Goal: Browse casually: Explore the website without a specific task or goal

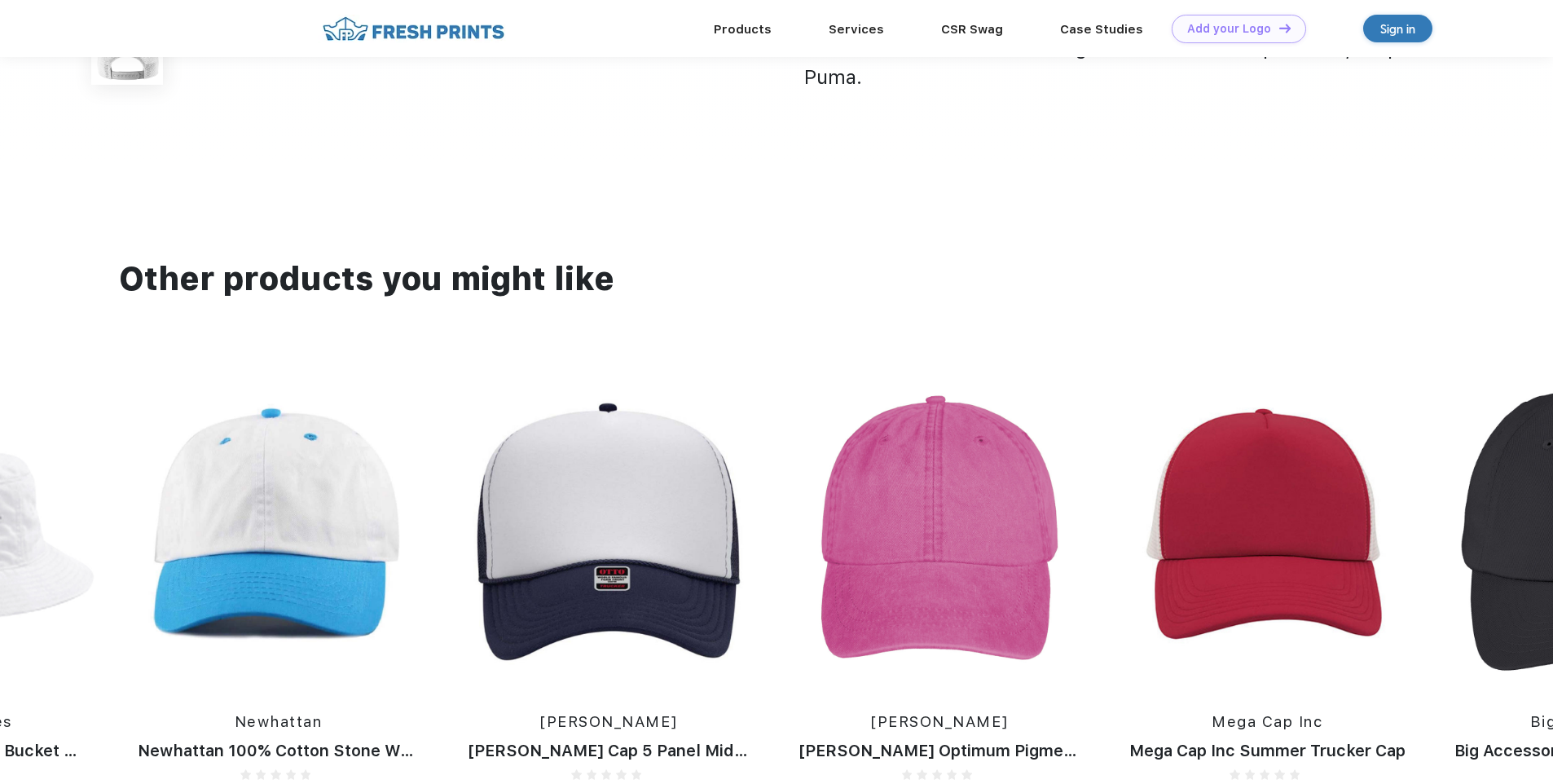
scroll to position [1466, 0]
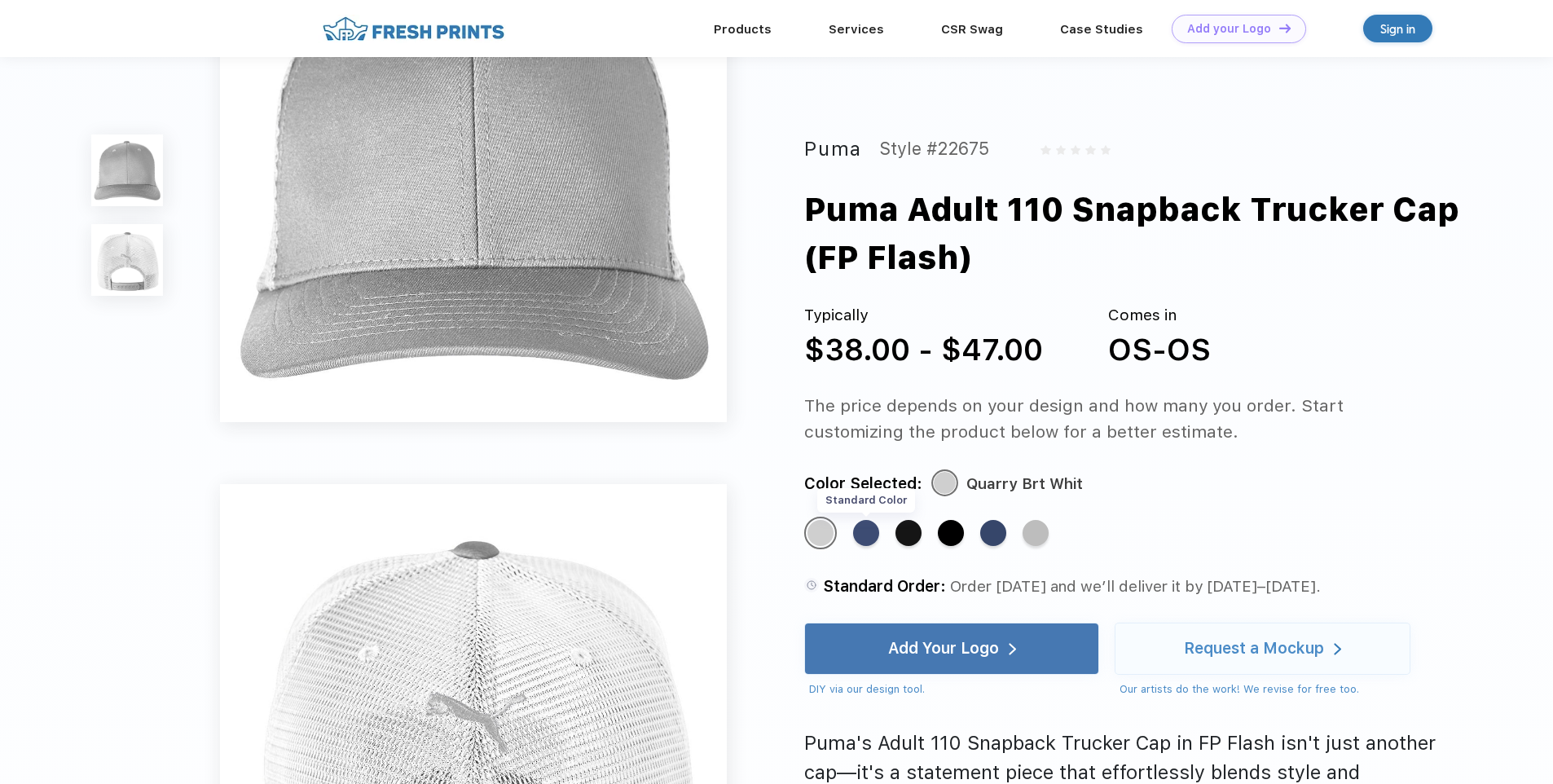
click at [874, 525] on div "Standard Color" at bounding box center [866, 533] width 26 height 26
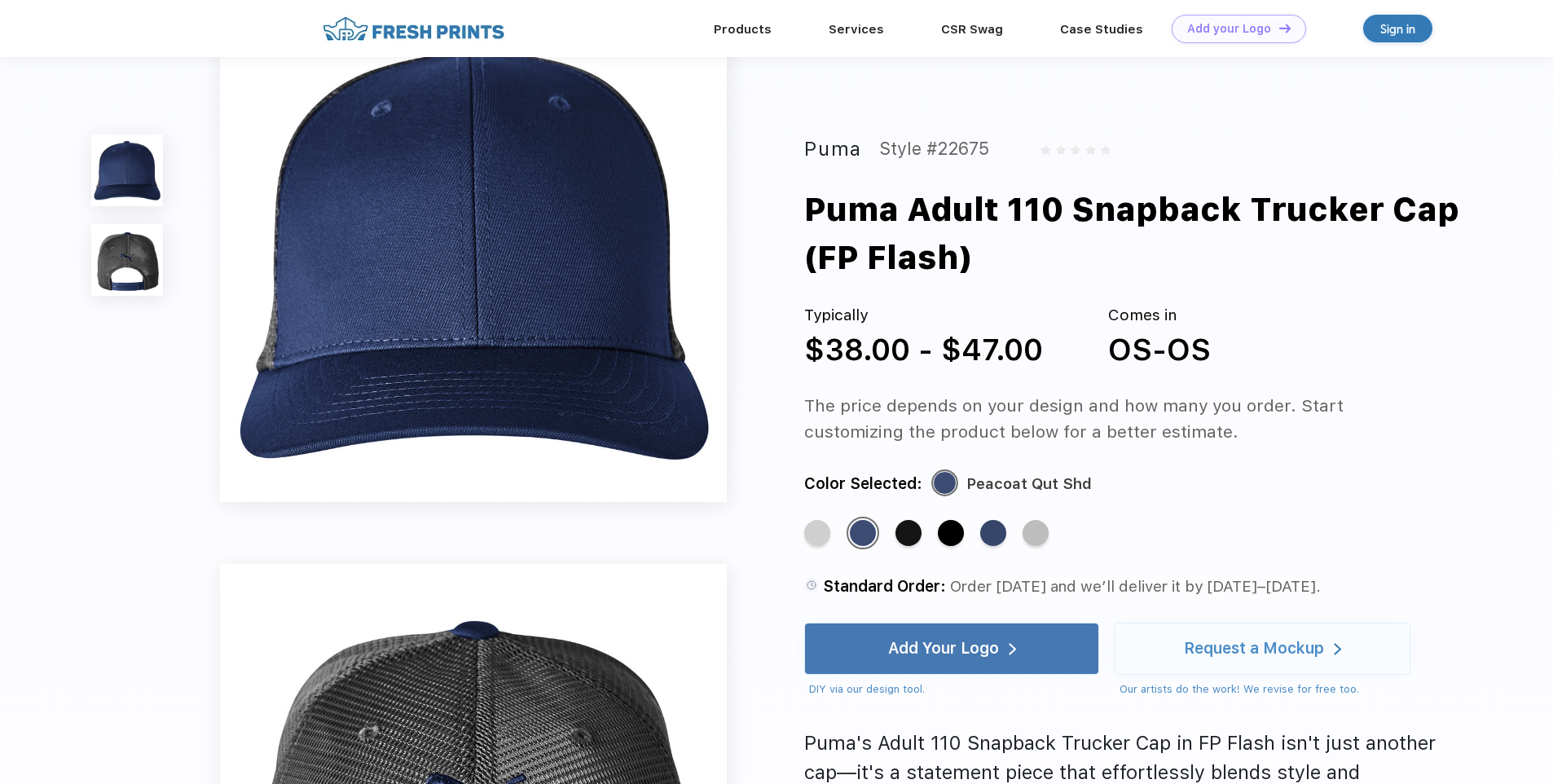
scroll to position [0, 0]
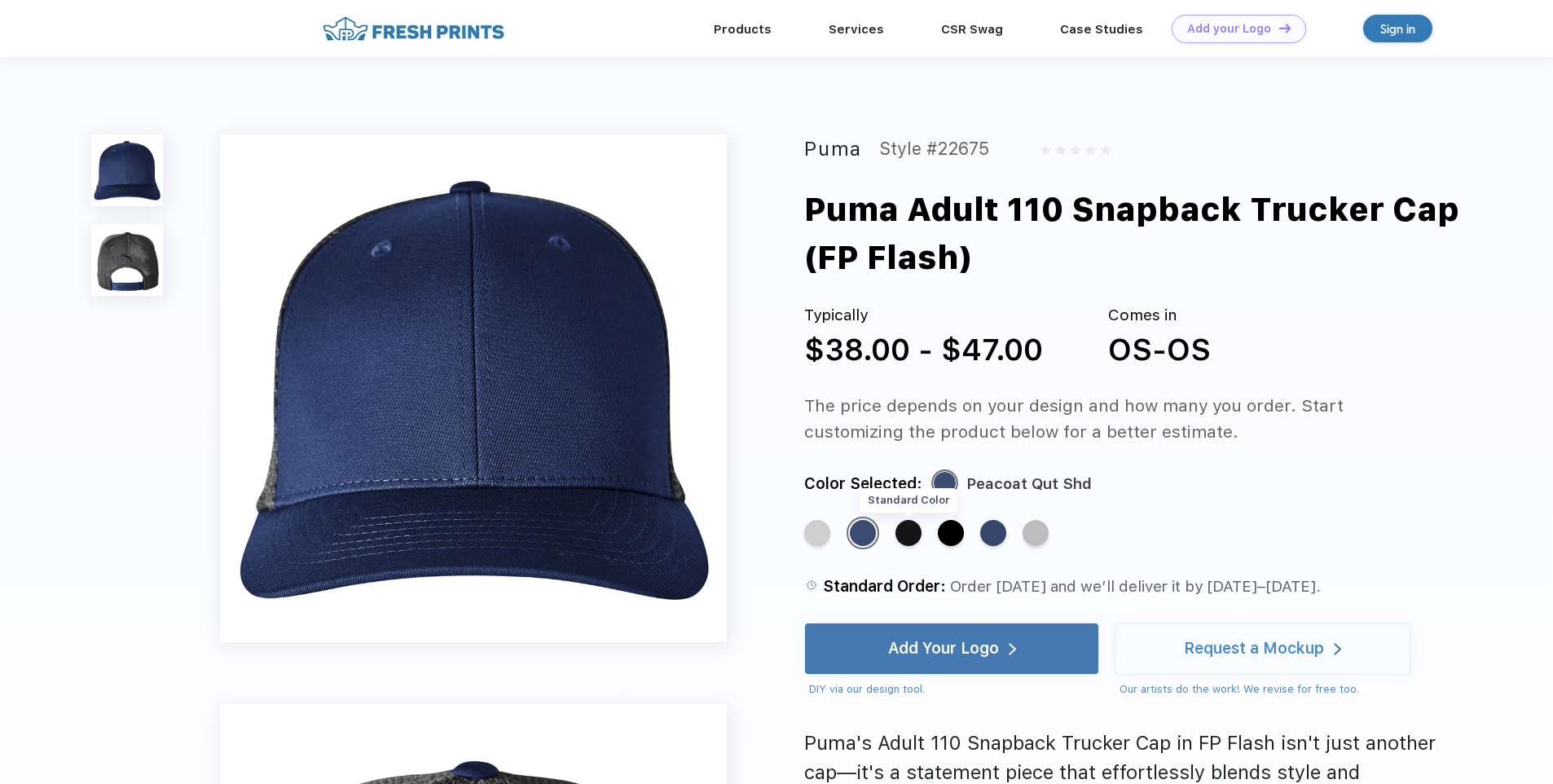
click at [921, 536] on div "Standard Color" at bounding box center [909, 533] width 26 height 26
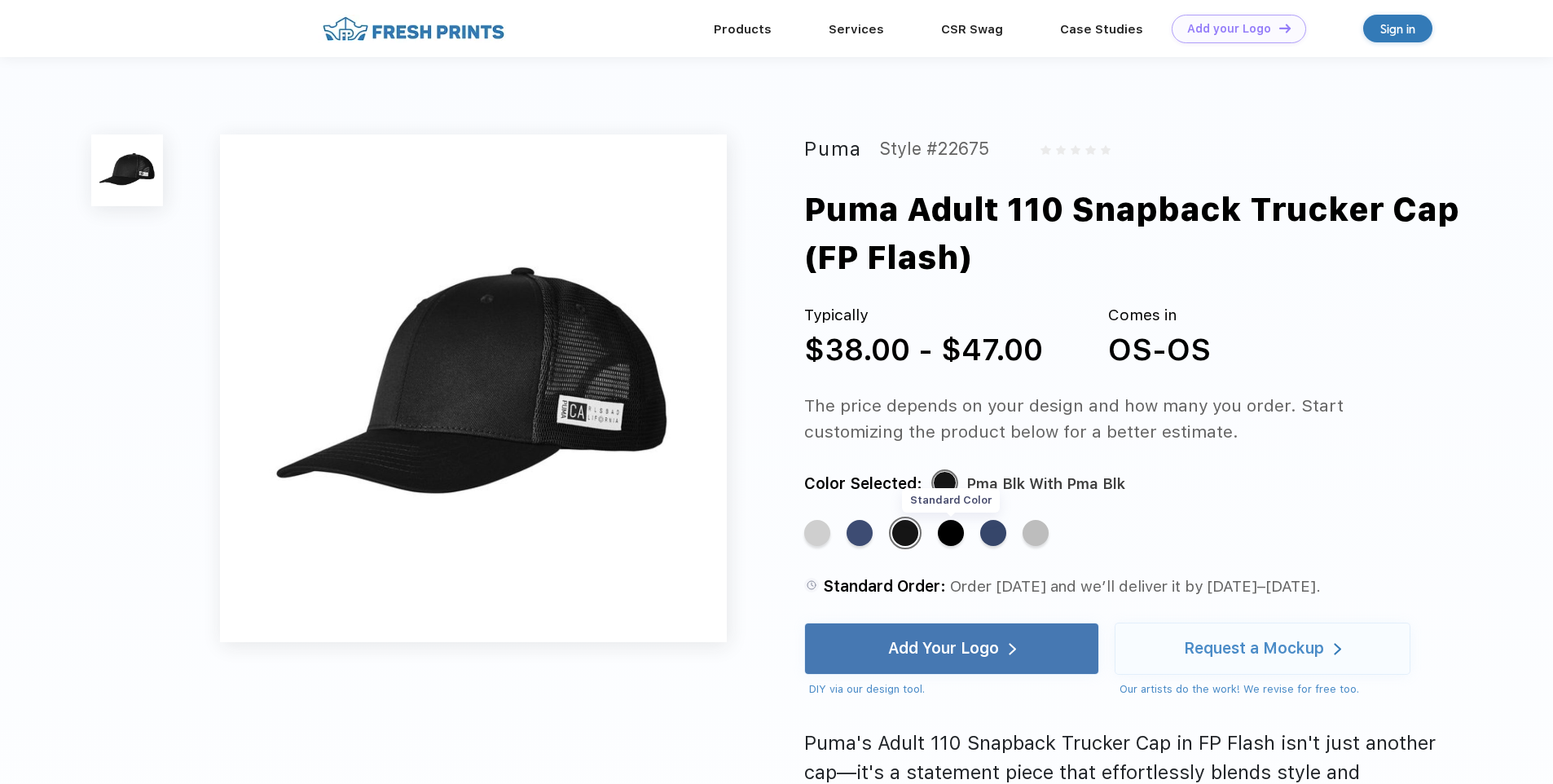
click at [960, 541] on div "Standard Color" at bounding box center [951, 533] width 26 height 26
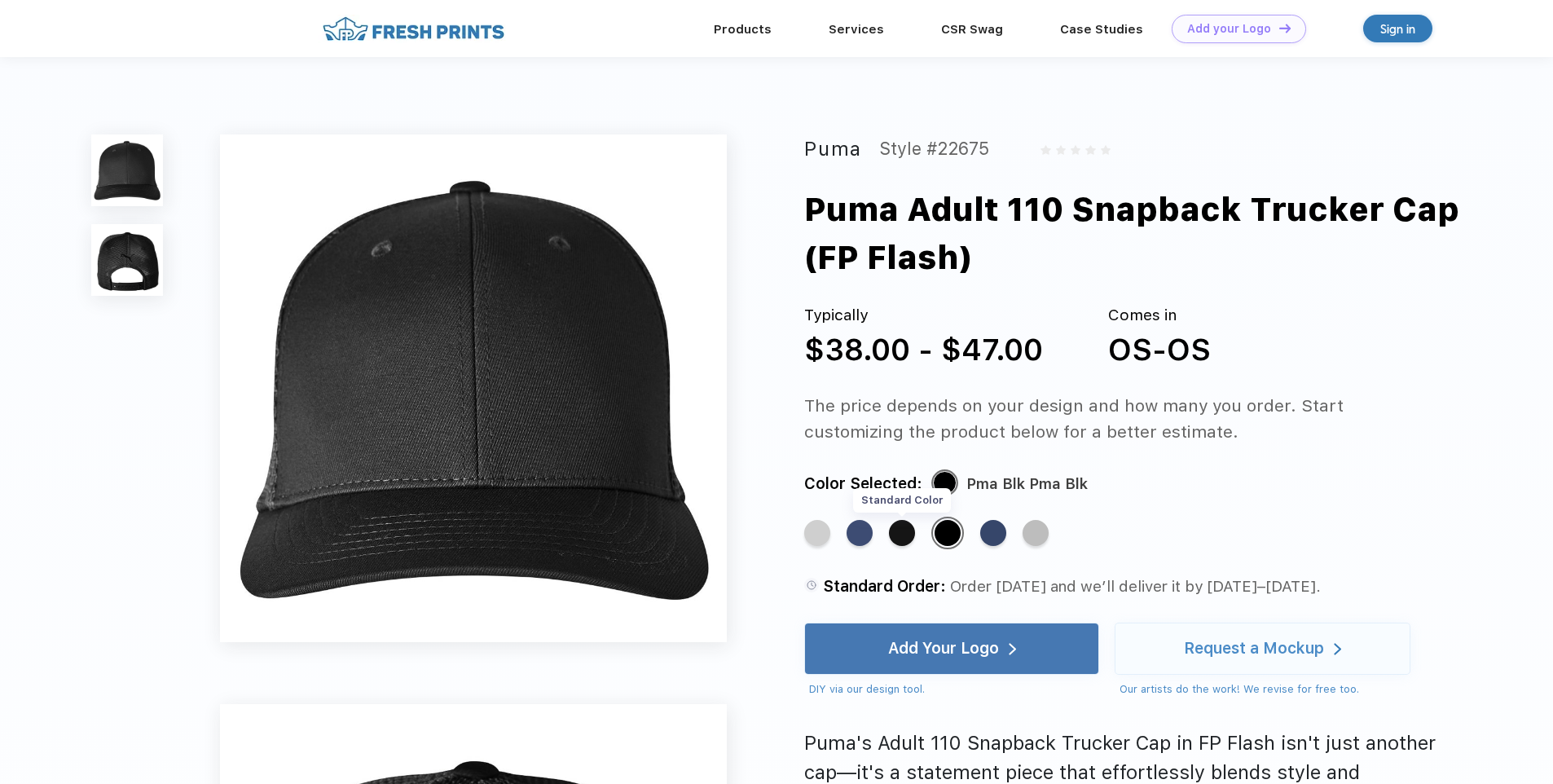
click at [906, 536] on div "Standard Color" at bounding box center [902, 533] width 26 height 26
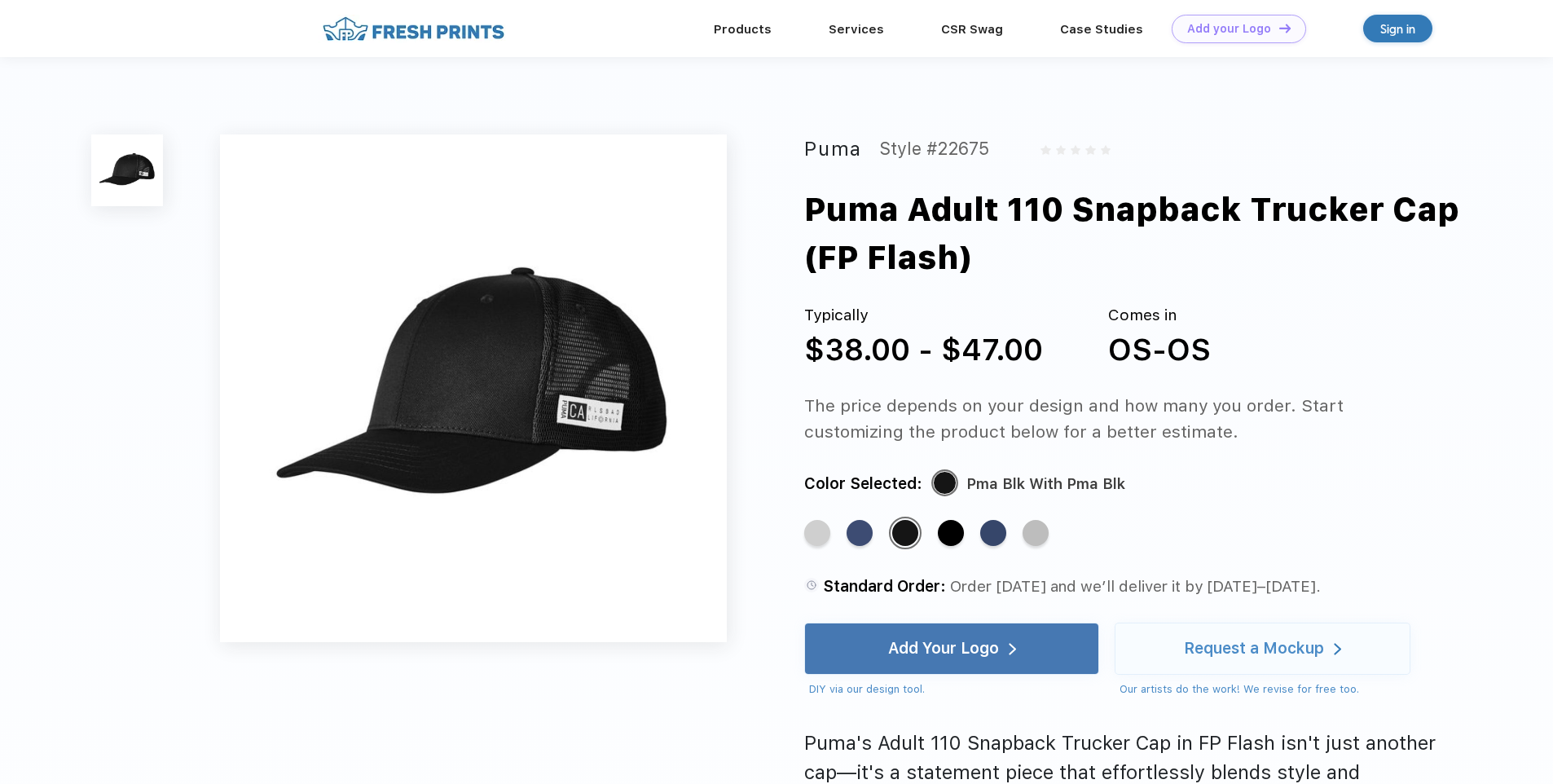
click at [615, 432] on img at bounding box center [473, 387] width 507 height 507
click at [980, 530] on div "Standard Color Standard Color Standard Color Standard Color Standard Color Stan…" at bounding box center [1105, 541] width 602 height 49
click at [955, 530] on div "Standard Color" at bounding box center [951, 533] width 26 height 26
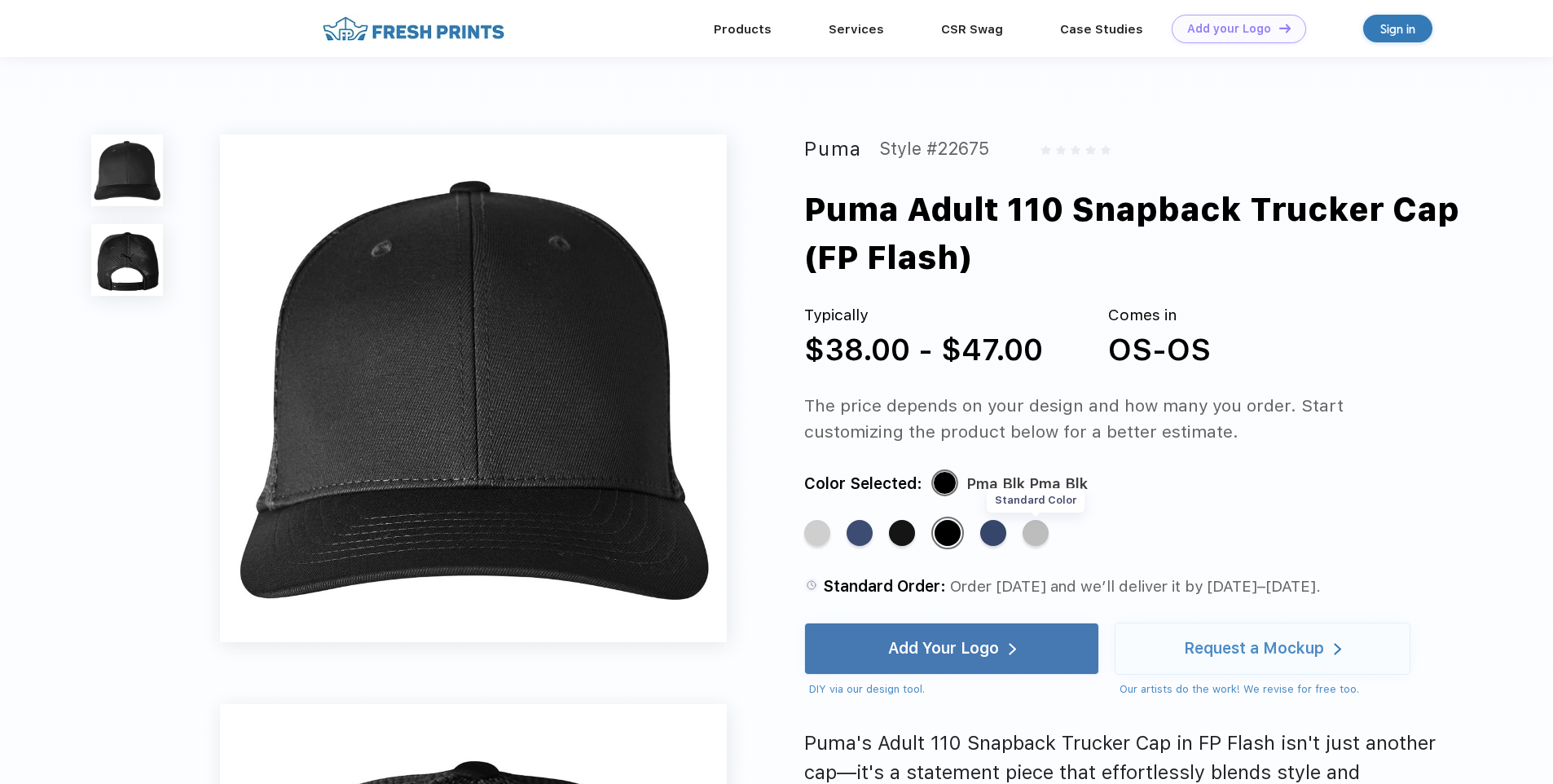
click at [1038, 541] on div "Standard Color" at bounding box center [1036, 533] width 26 height 26
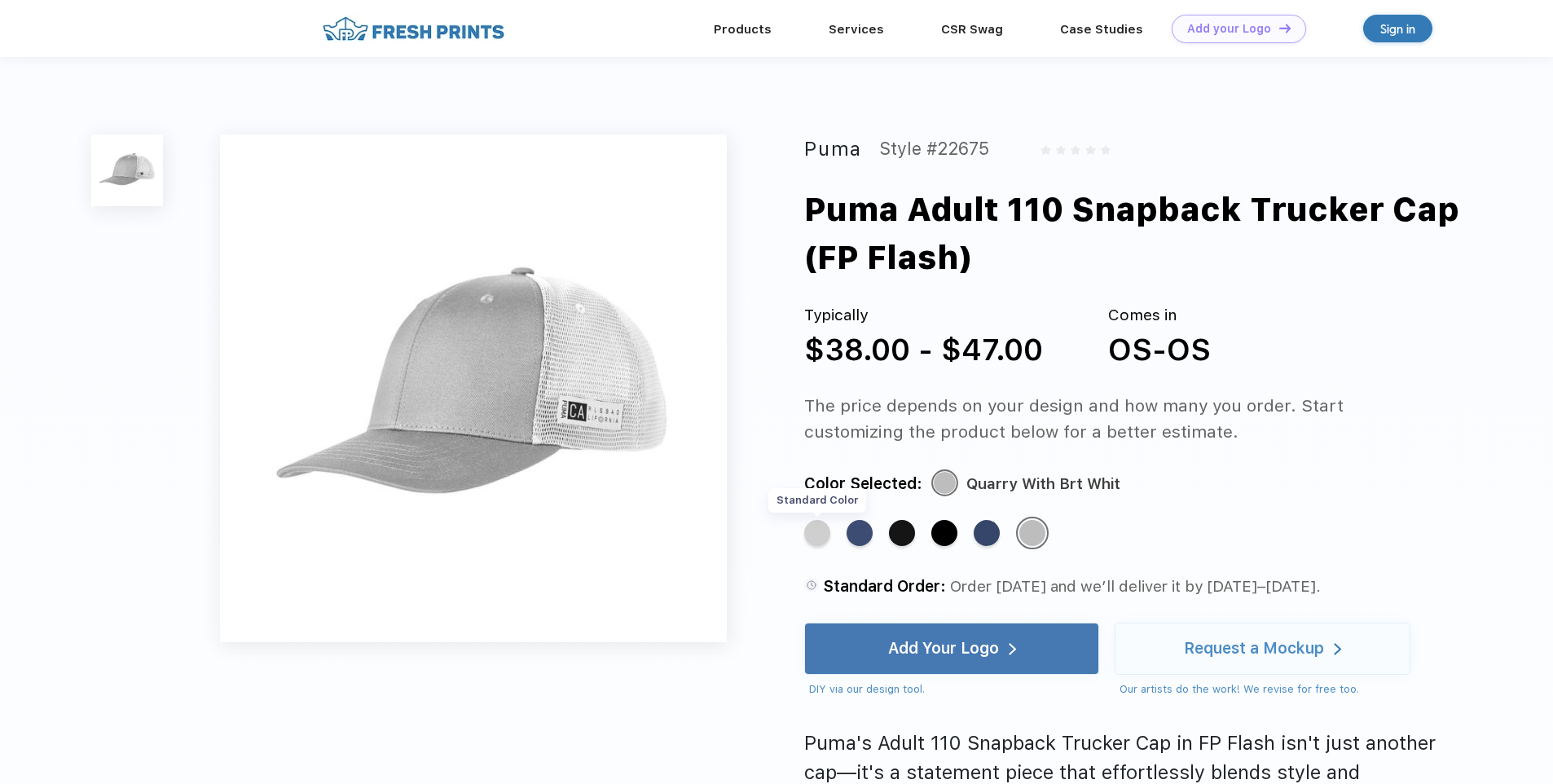
click at [821, 536] on div "Standard Color" at bounding box center [817, 533] width 26 height 26
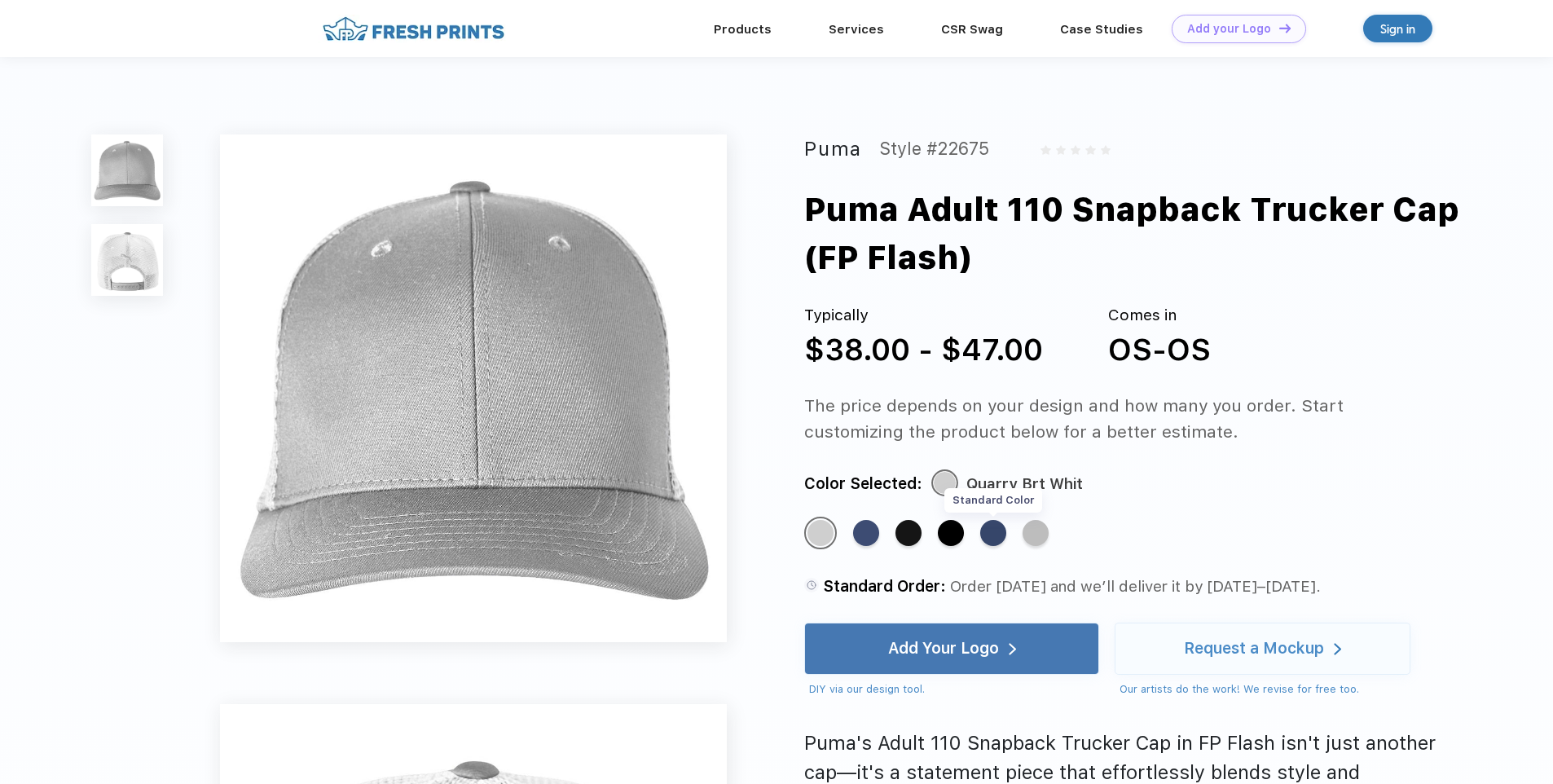
click at [998, 535] on div "Standard Color" at bounding box center [994, 533] width 26 height 26
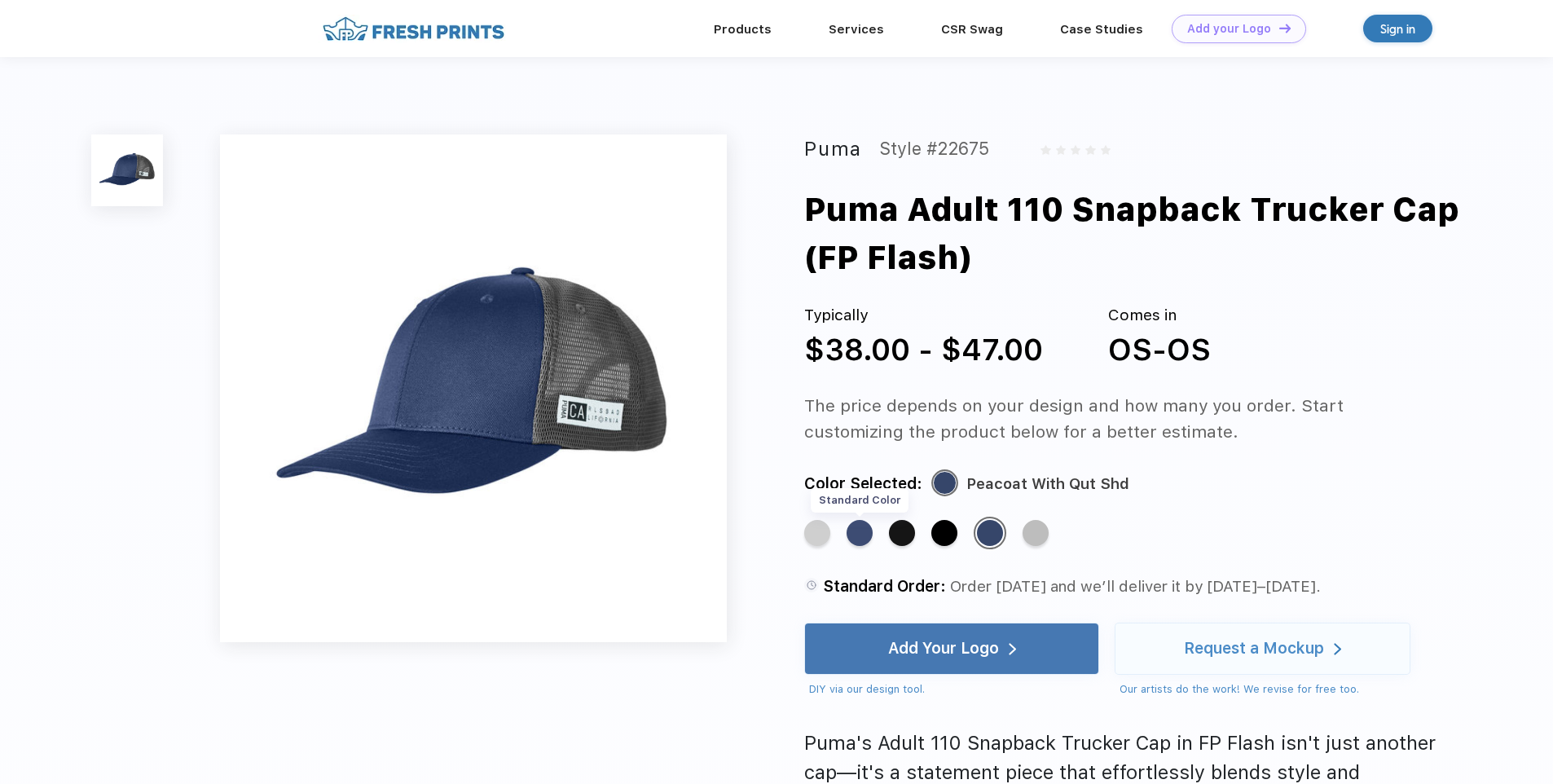
click at [864, 537] on div "Standard Color" at bounding box center [860, 533] width 26 height 26
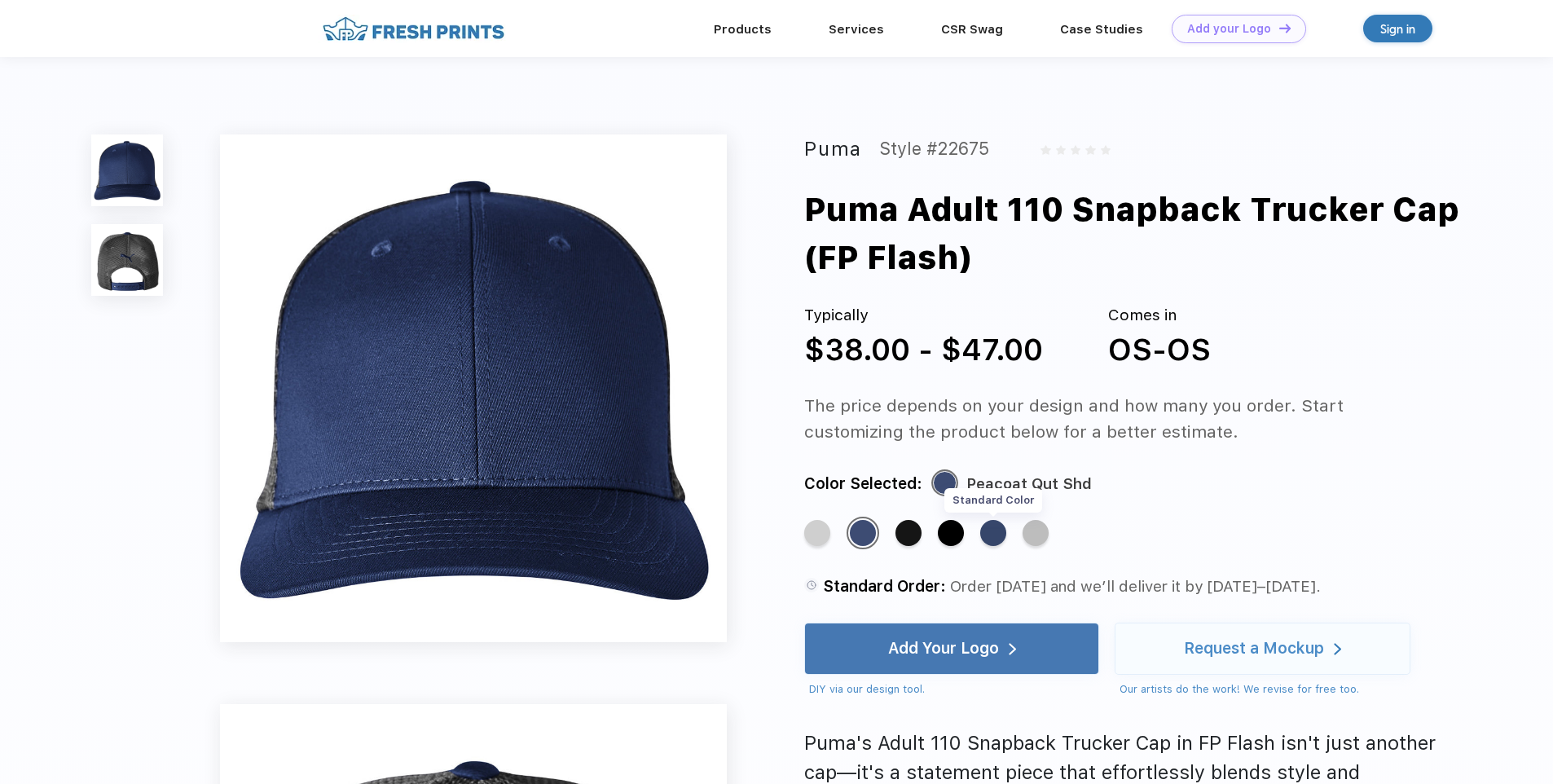
click at [1000, 543] on div "Standard Color" at bounding box center [994, 533] width 26 height 26
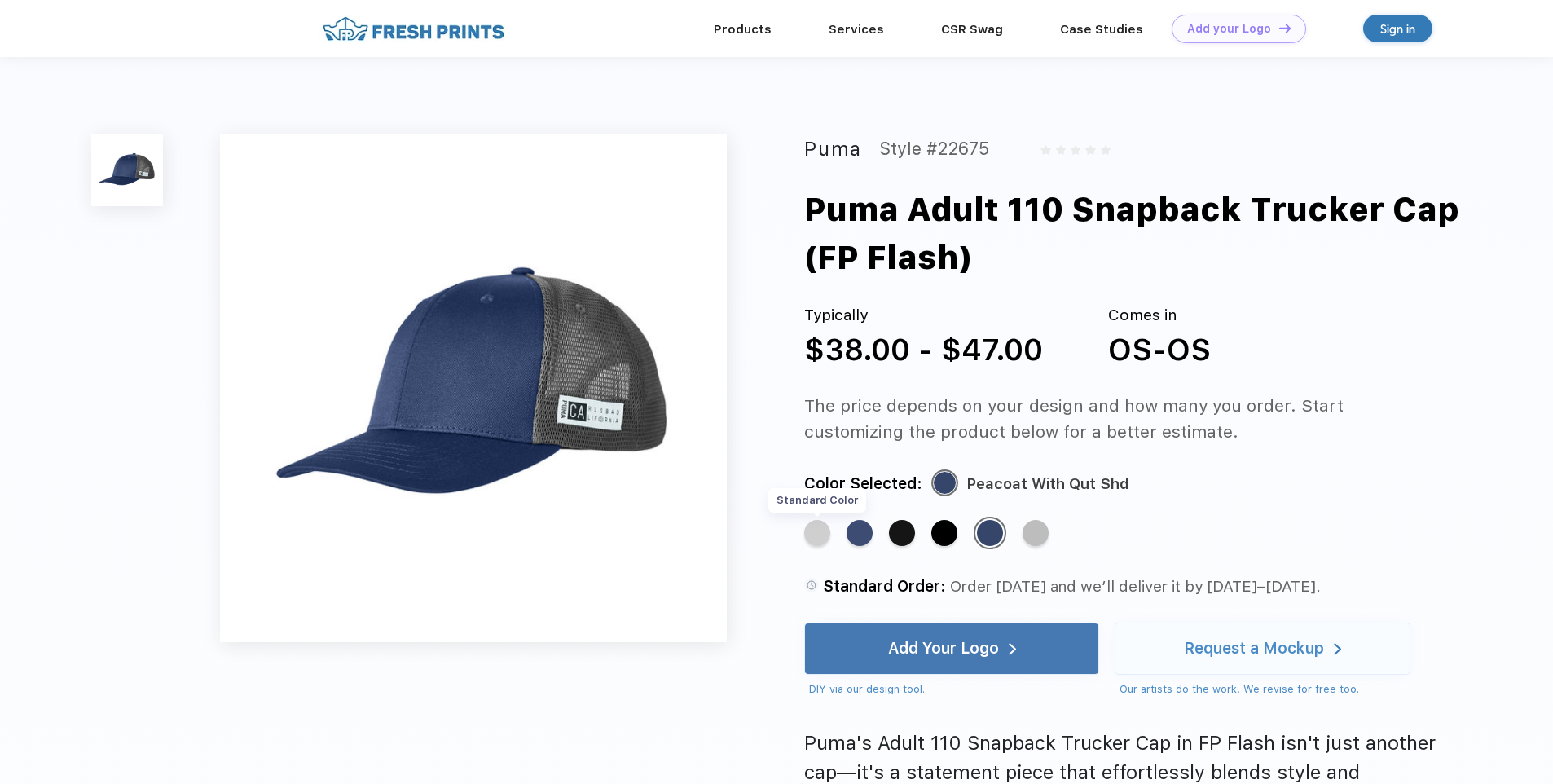
click at [819, 534] on div "Standard Color" at bounding box center [817, 533] width 26 height 26
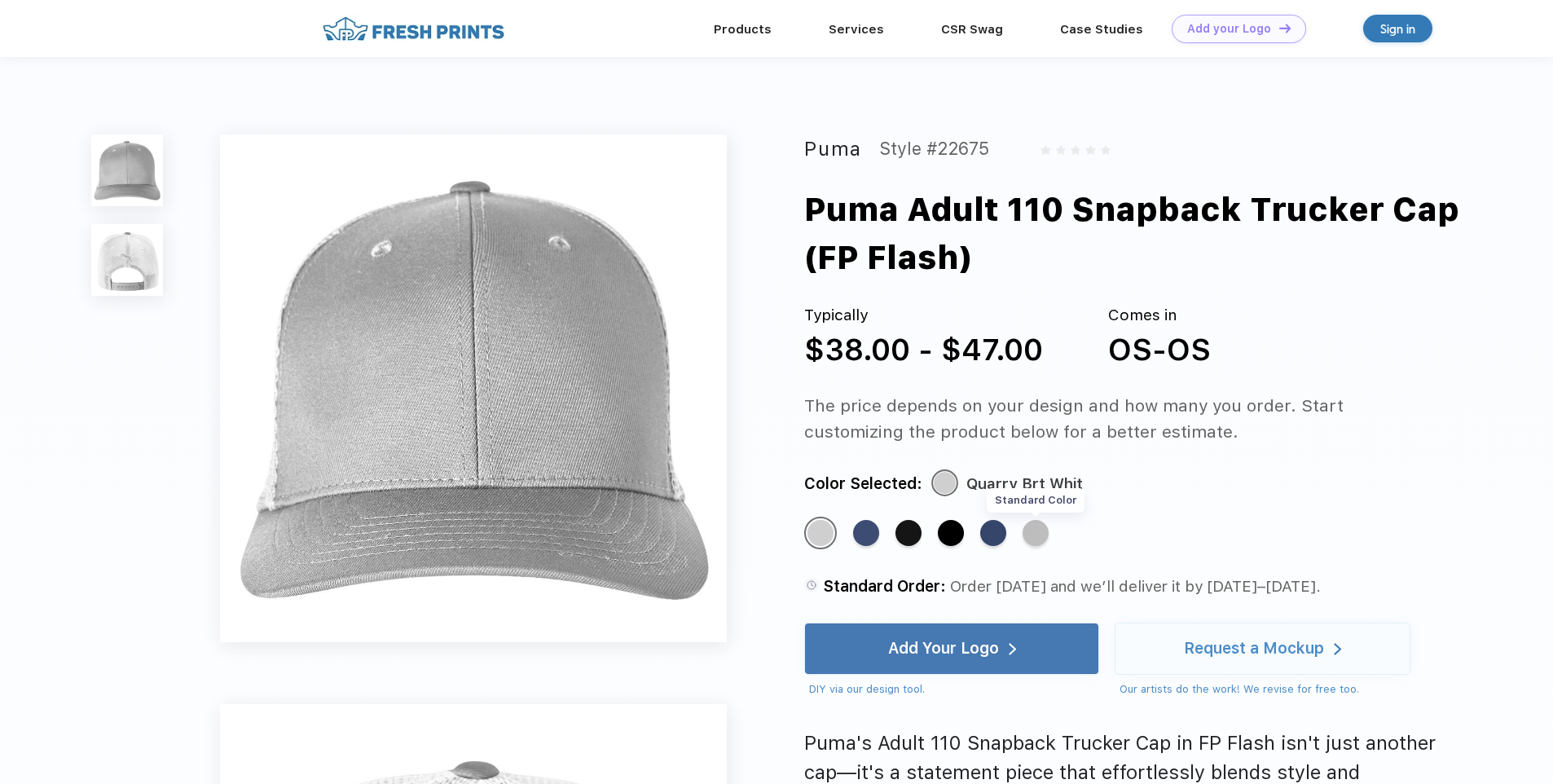
click at [1042, 535] on div "Standard Color" at bounding box center [1036, 533] width 26 height 26
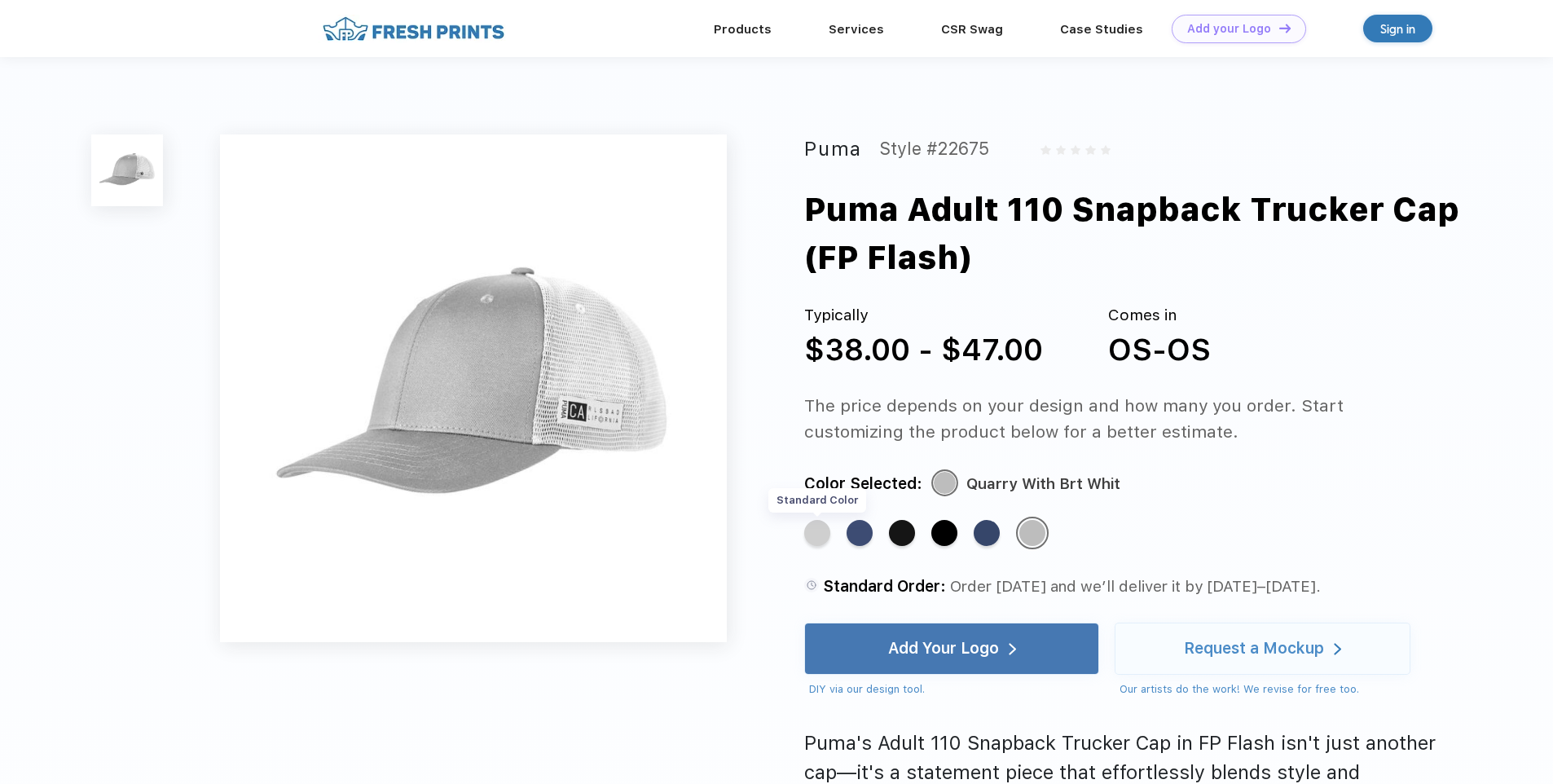
click at [809, 536] on div "Standard Color" at bounding box center [817, 533] width 26 height 26
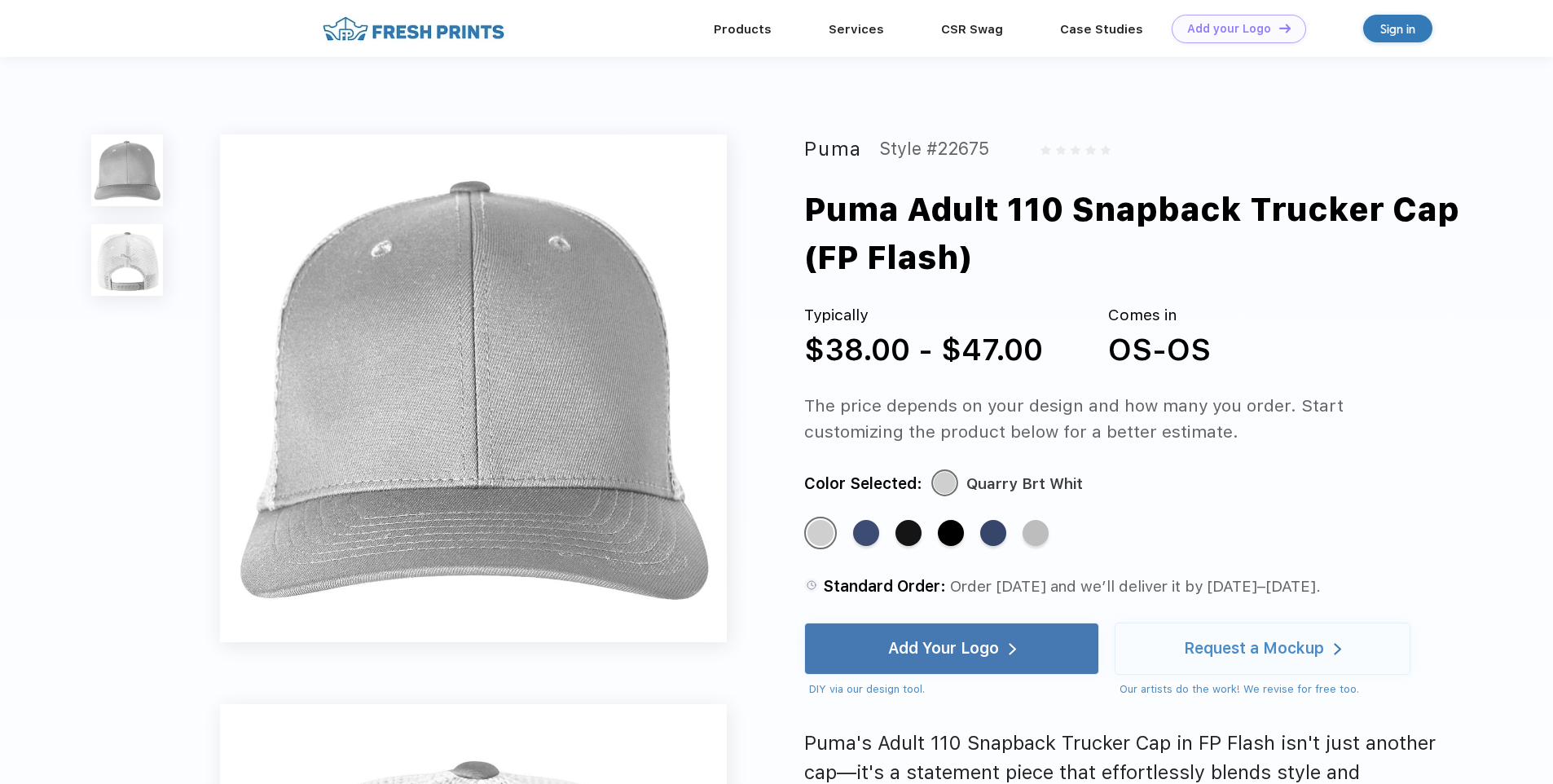
click at [134, 260] on img at bounding box center [127, 259] width 72 height 72
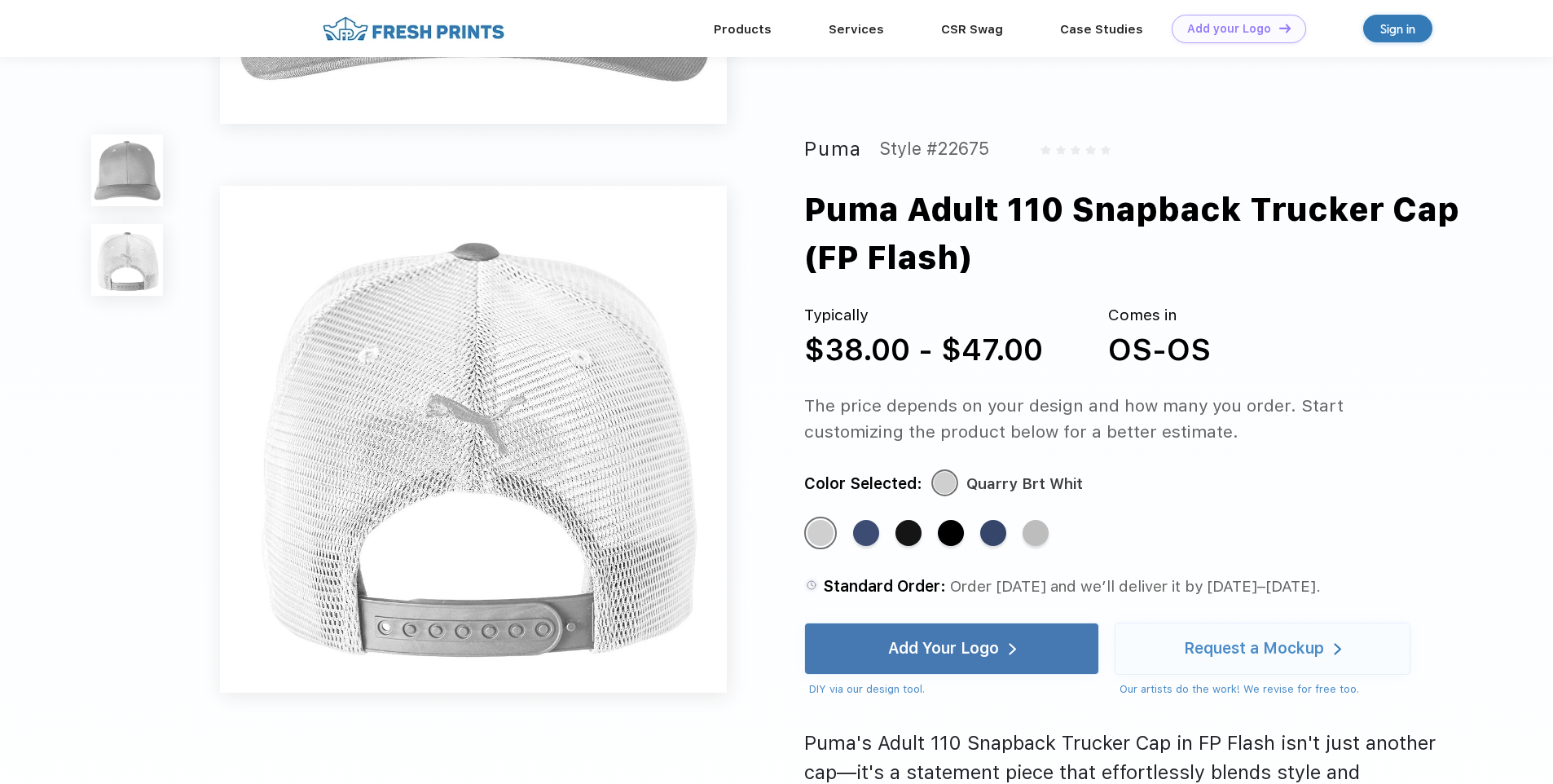
scroll to position [535, 0]
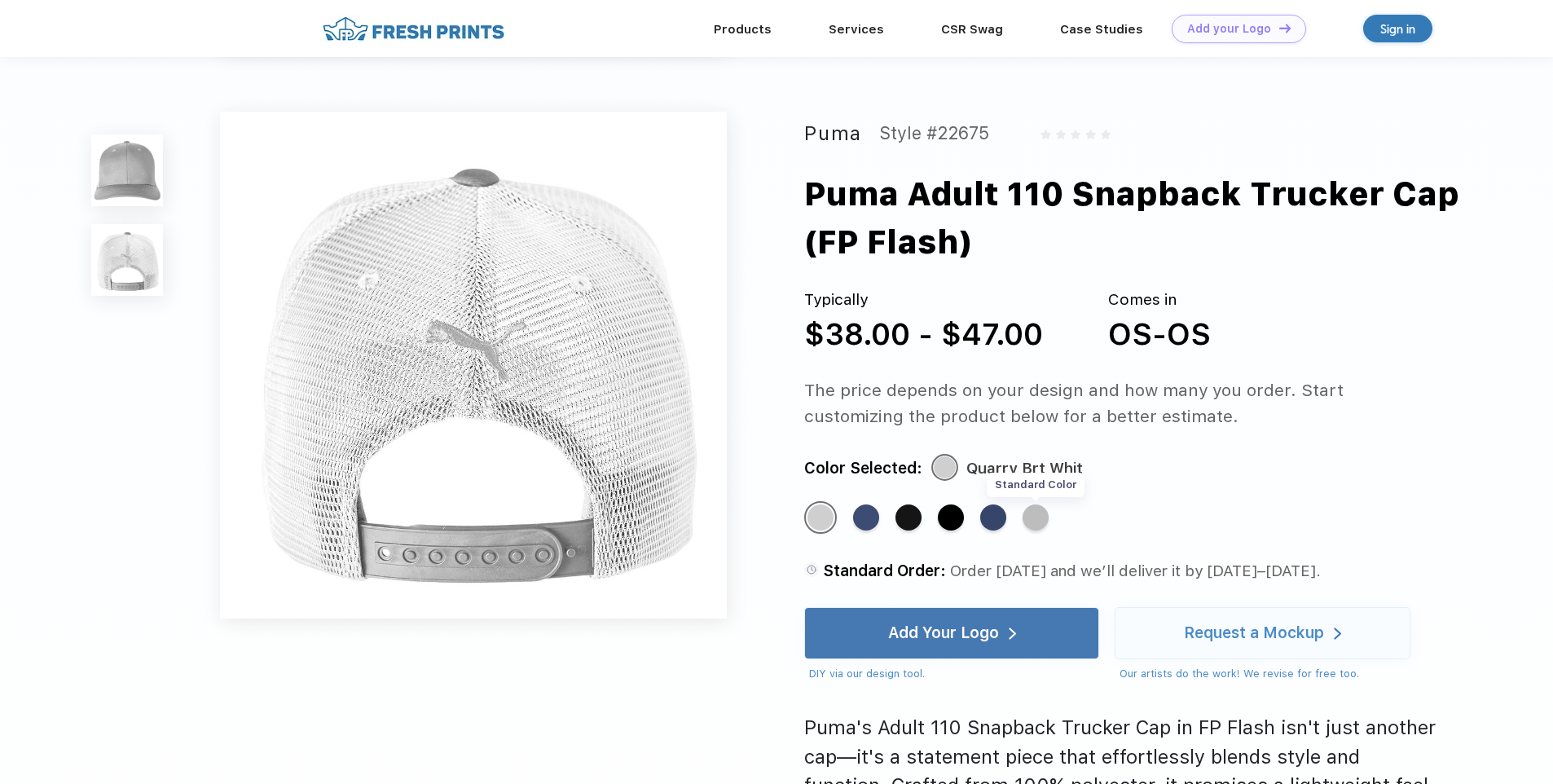
click at [1040, 514] on div "Standard Color" at bounding box center [1036, 518] width 26 height 26
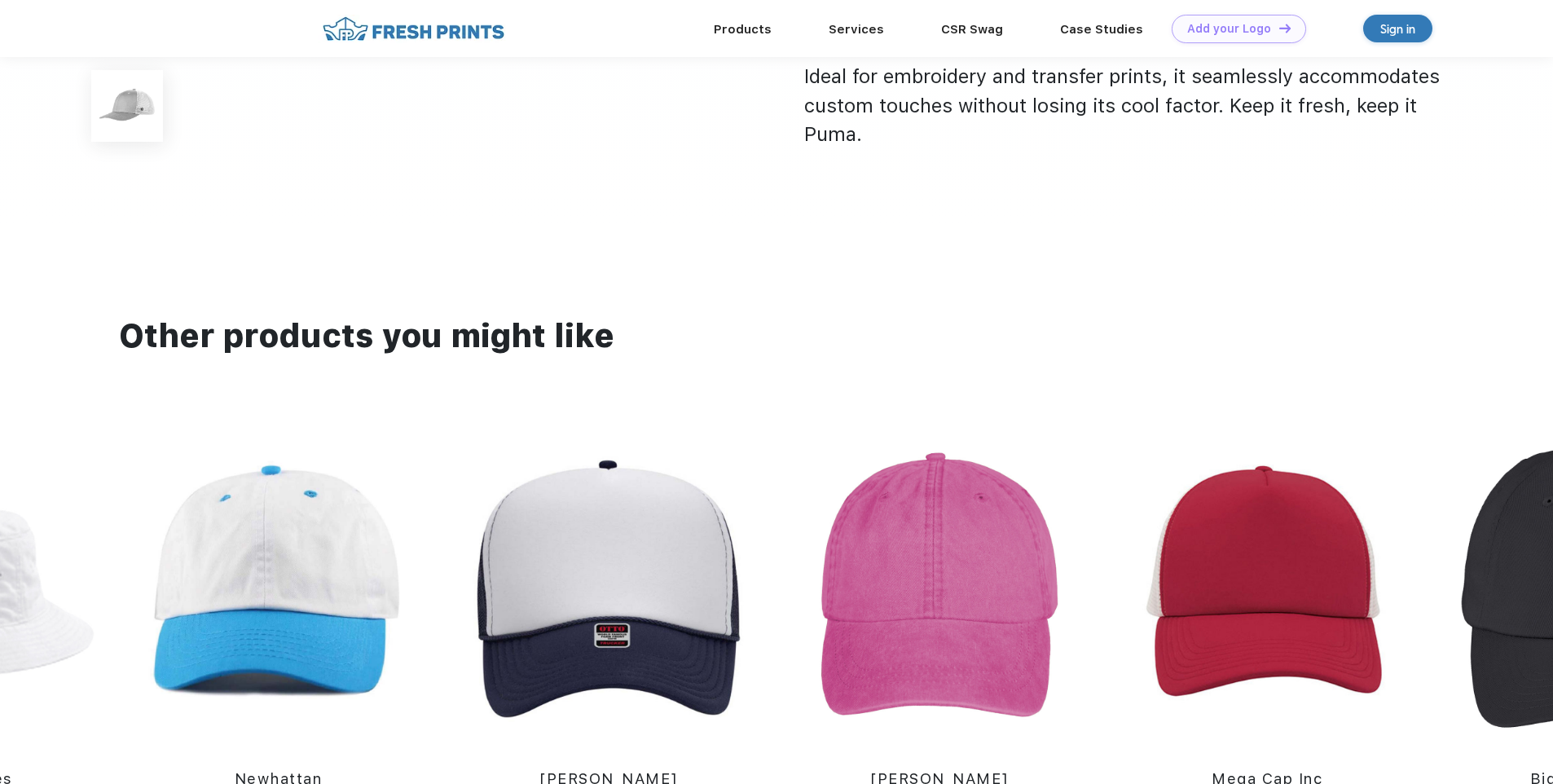
scroll to position [1710, 0]
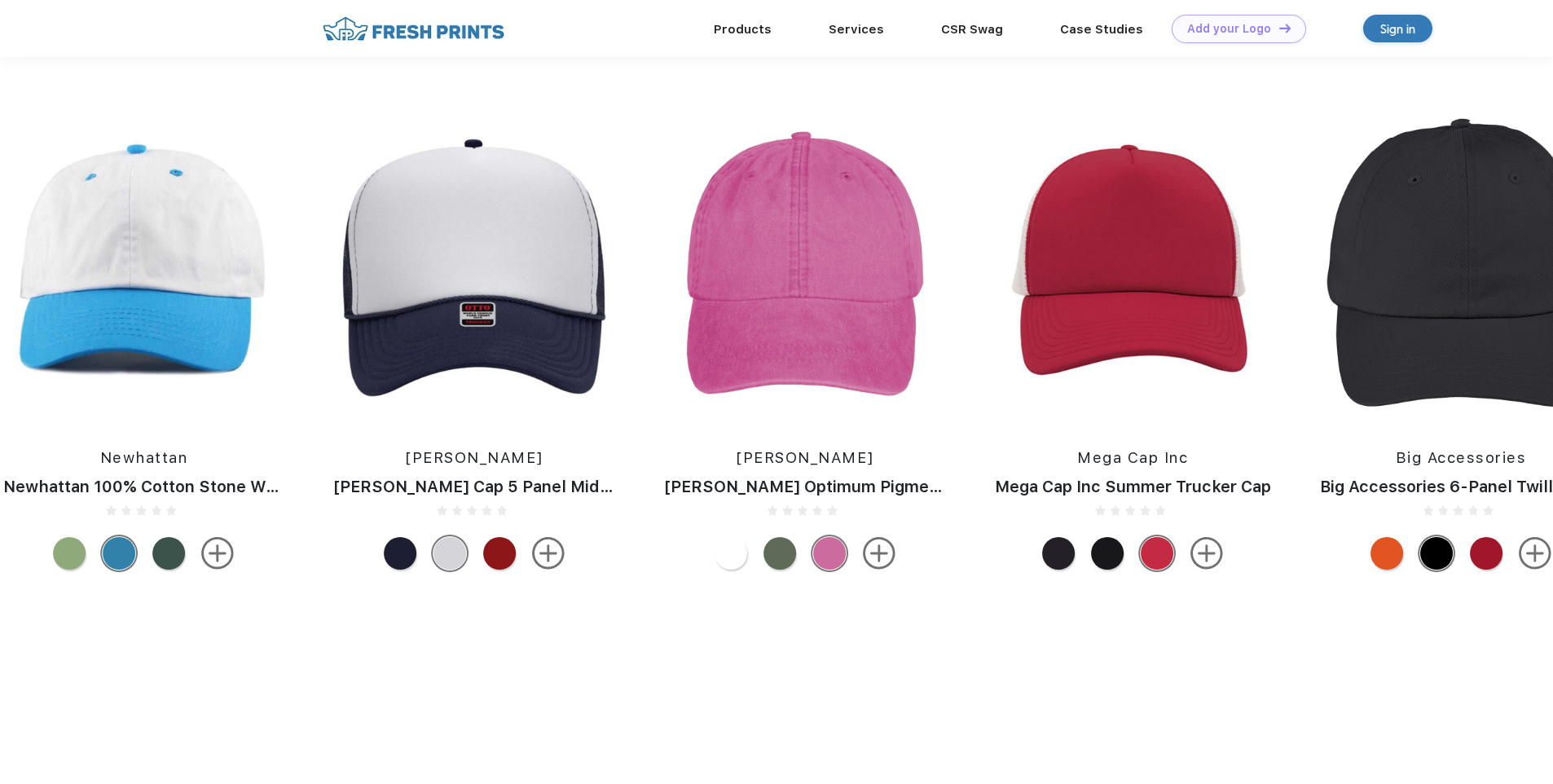
drag, startPoint x: 1340, startPoint y: 413, endPoint x: 994, endPoint y: 451, distance: 348.1
click at [995, 451] on div "Mega Cap Inc Mega Cap Inc Summer Trucker Cap" at bounding box center [1132, 343] width 309 height 470
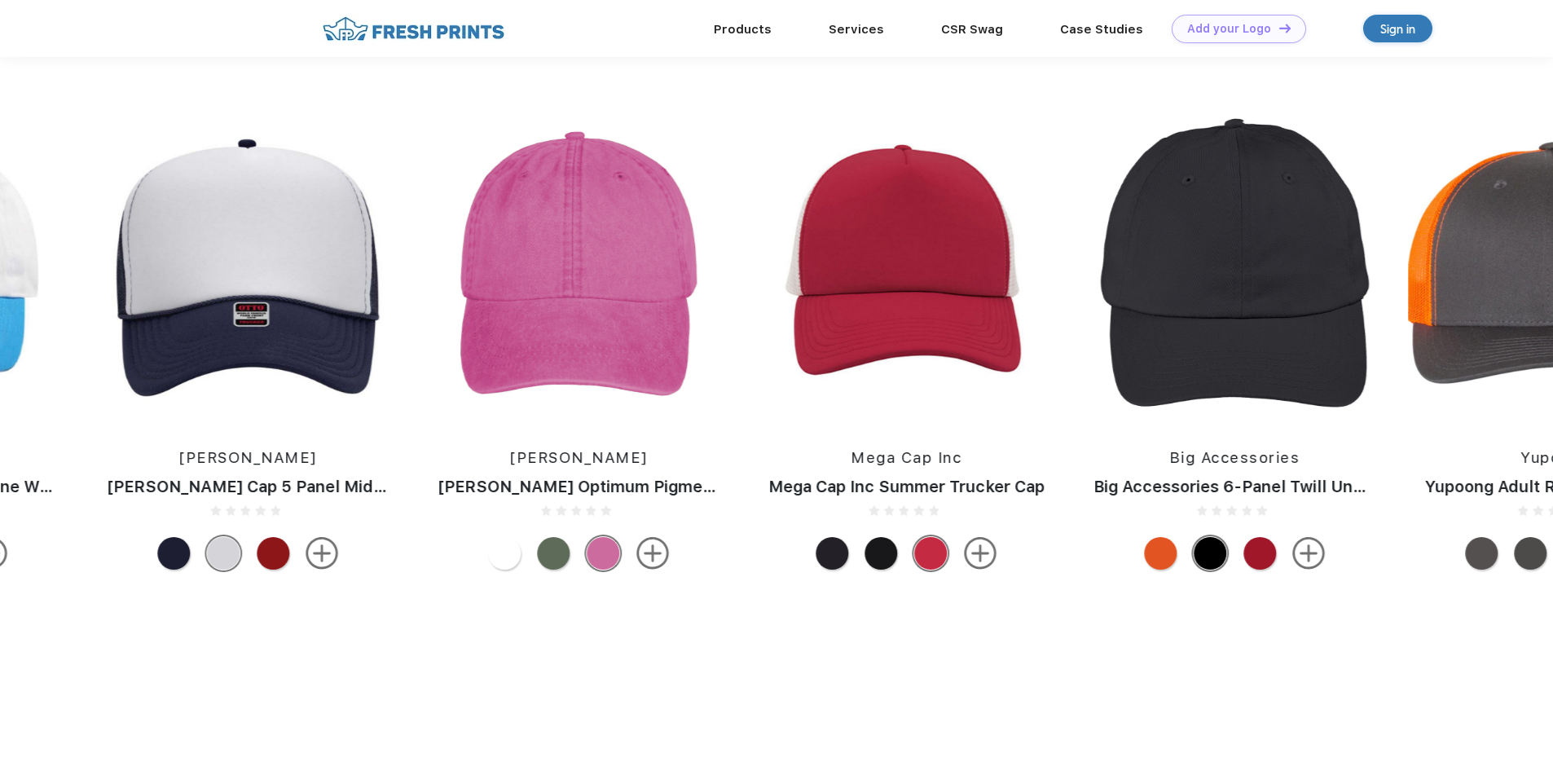
drag, startPoint x: 1262, startPoint y: 403, endPoint x: 931, endPoint y: 421, distance: 331.5
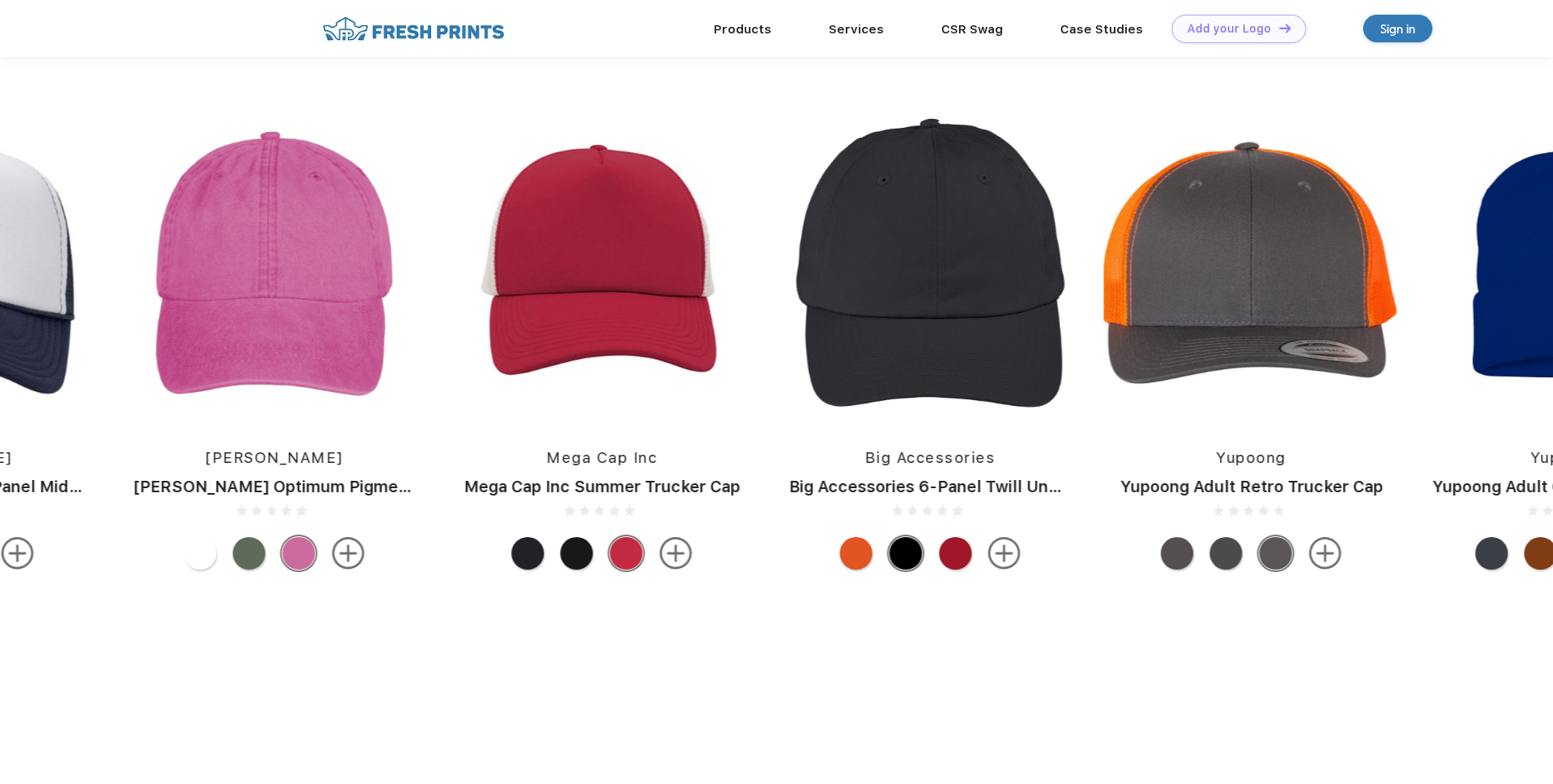
drag, startPoint x: 1297, startPoint y: 431, endPoint x: 793, endPoint y: 438, distance: 504.0
click at [793, 438] on div "Yupoong Yupoong Adult 5-Panel Retro Trucker Cap Yupoong Yupoong Adult Low-Profi…" at bounding box center [1351, 343] width 7256 height 470
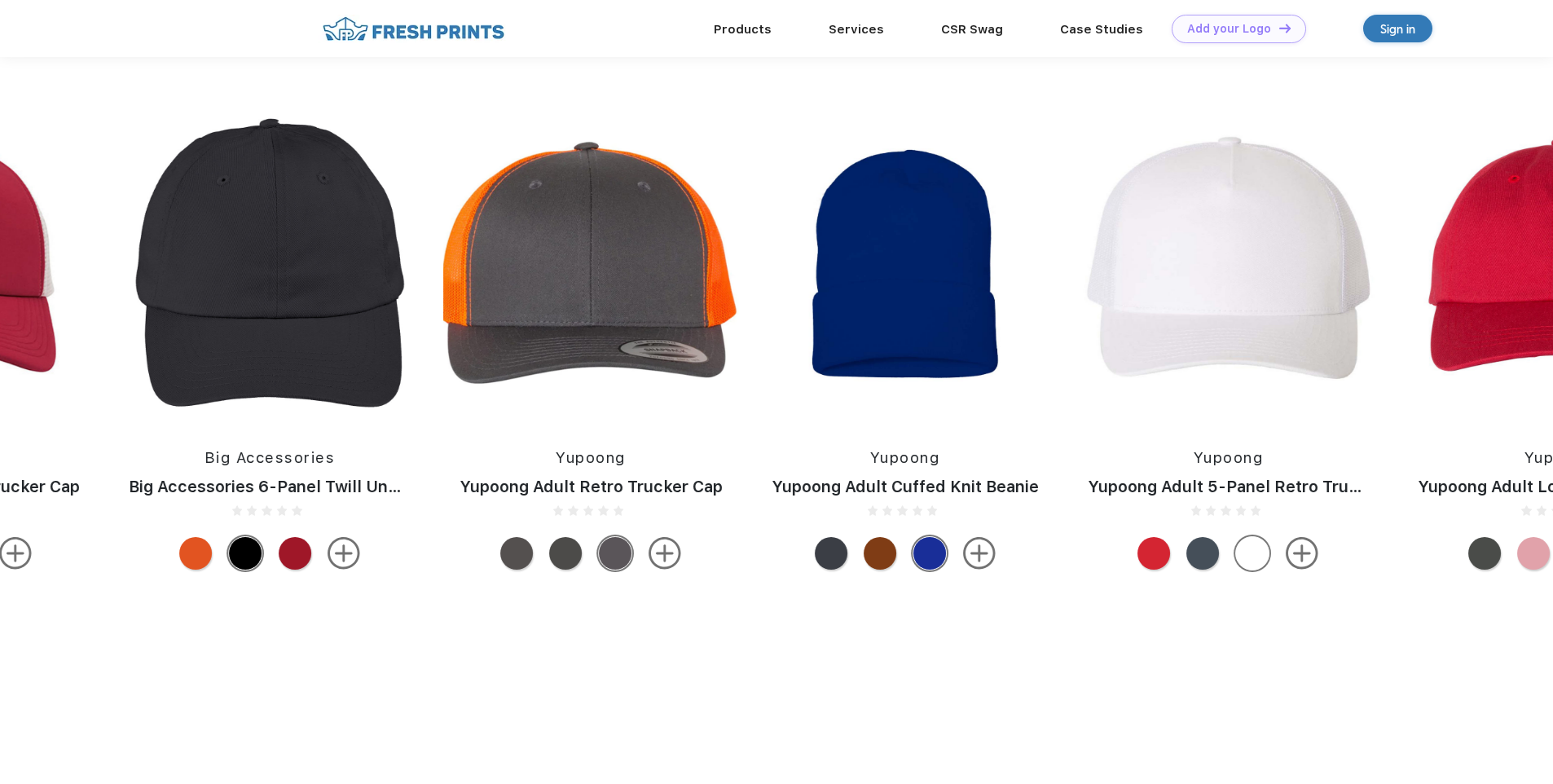
drag, startPoint x: 1354, startPoint y: 429, endPoint x: 870, endPoint y: 454, distance: 484.6
click at [1072, 454] on div "Yupoong Yupoong Adult 5-Panel Retro Trucker Cap" at bounding box center [1228, 343] width 314 height 470
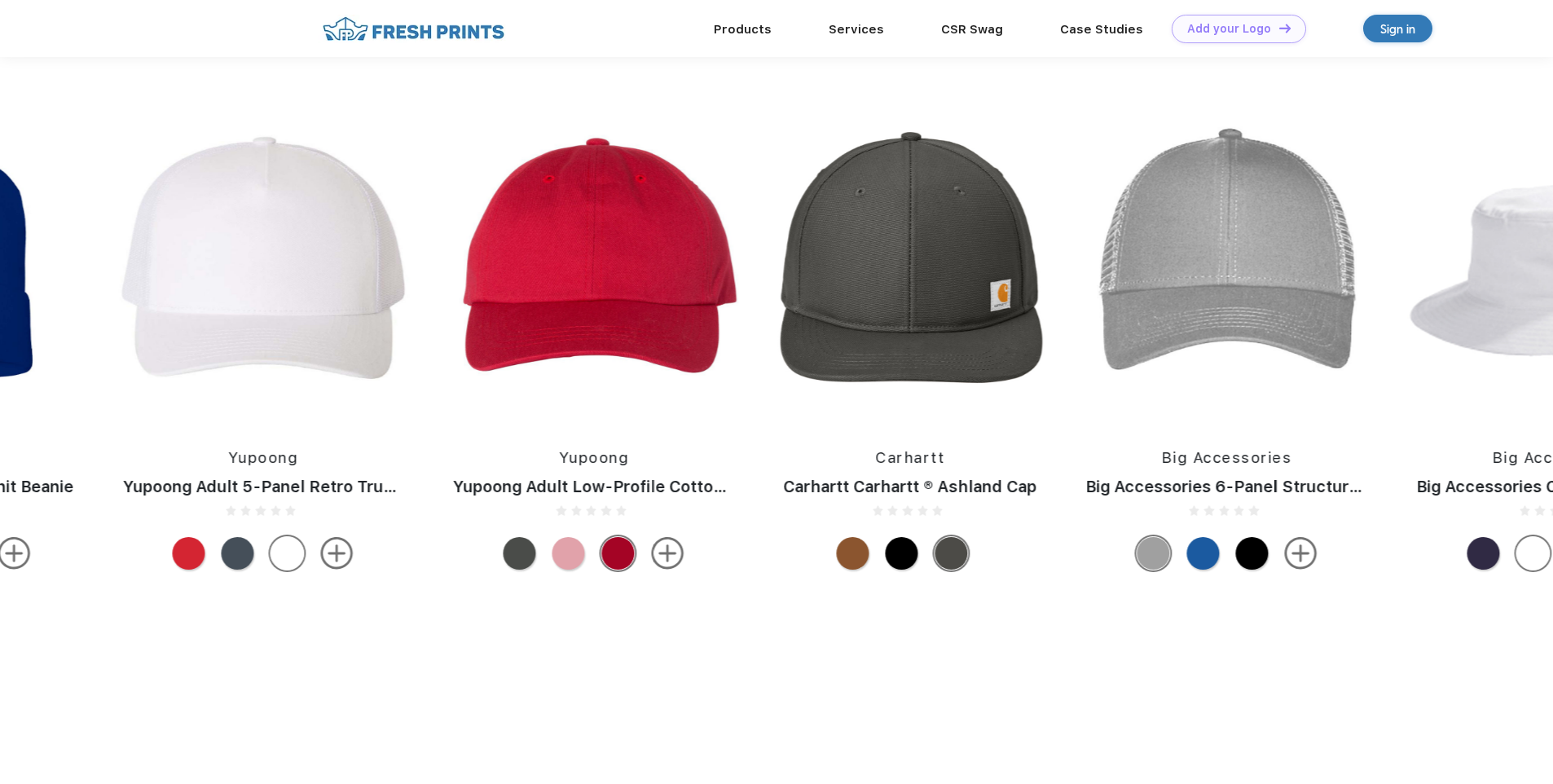
drag, startPoint x: 1336, startPoint y: 296, endPoint x: 447, endPoint y: 320, distance: 889.3
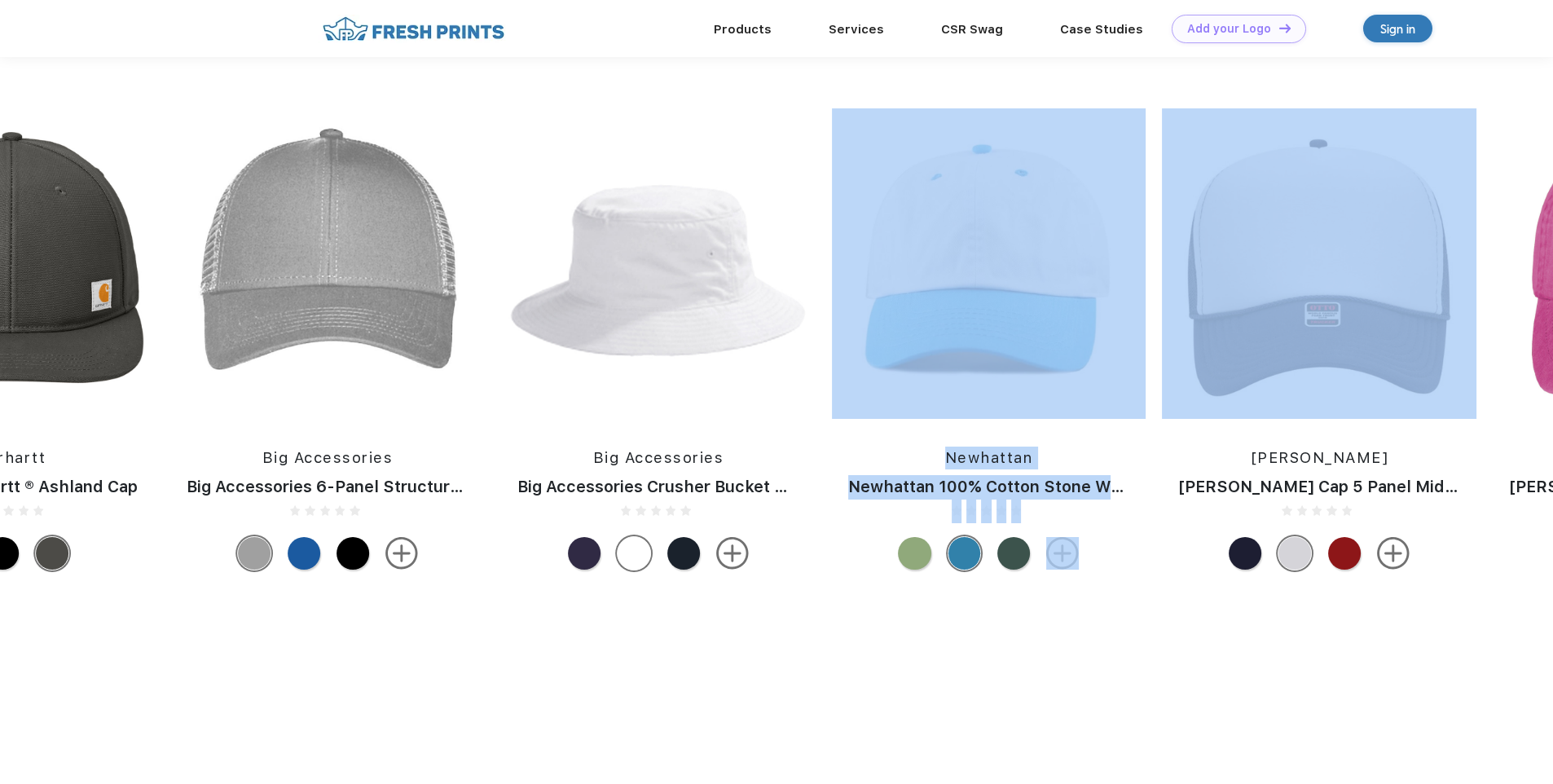
drag, startPoint x: 1388, startPoint y: 305, endPoint x: 729, endPoint y: 290, distance: 659.2
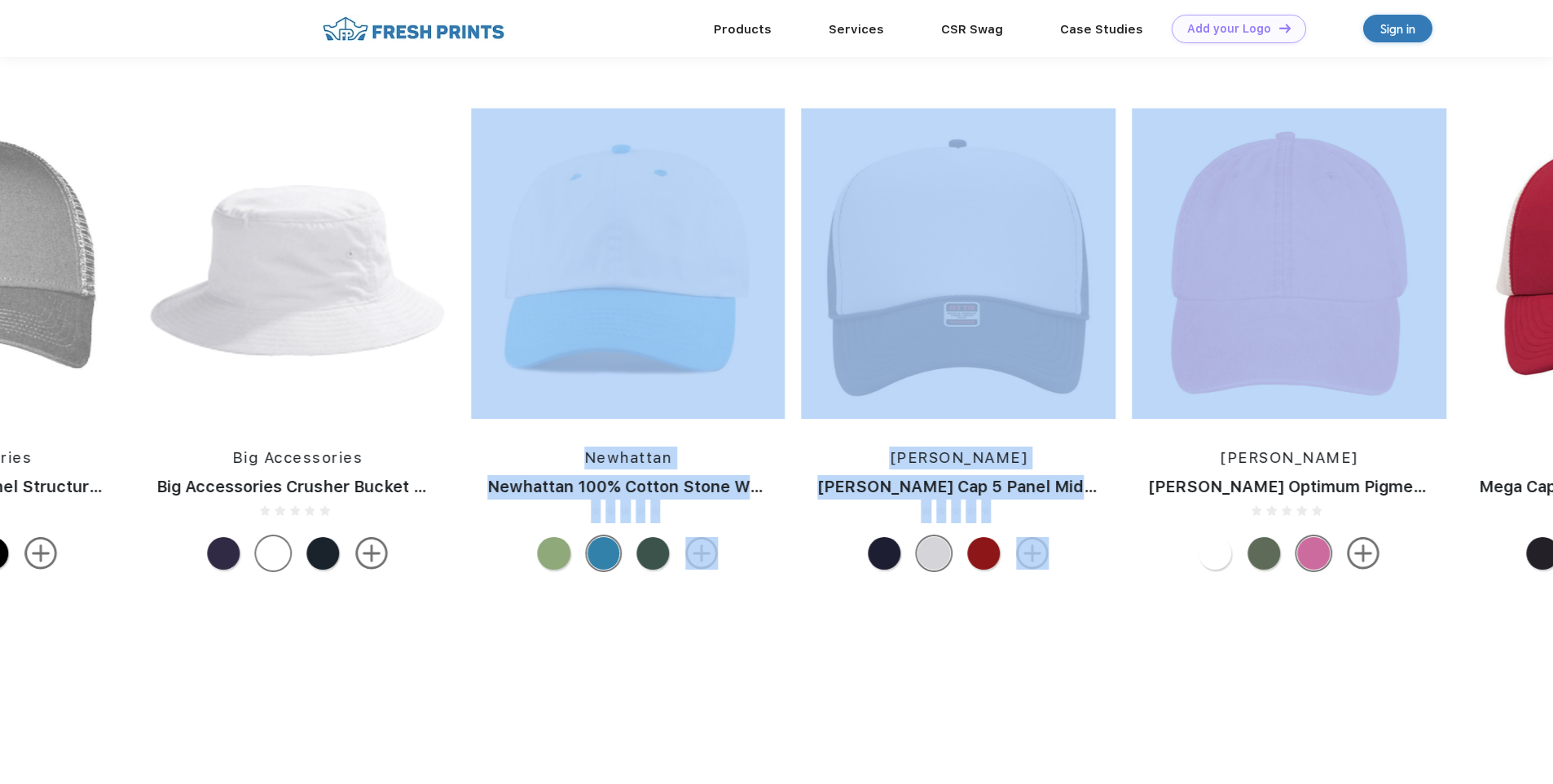
drag, startPoint x: 1376, startPoint y: 342, endPoint x: 549, endPoint y: 321, distance: 827.3
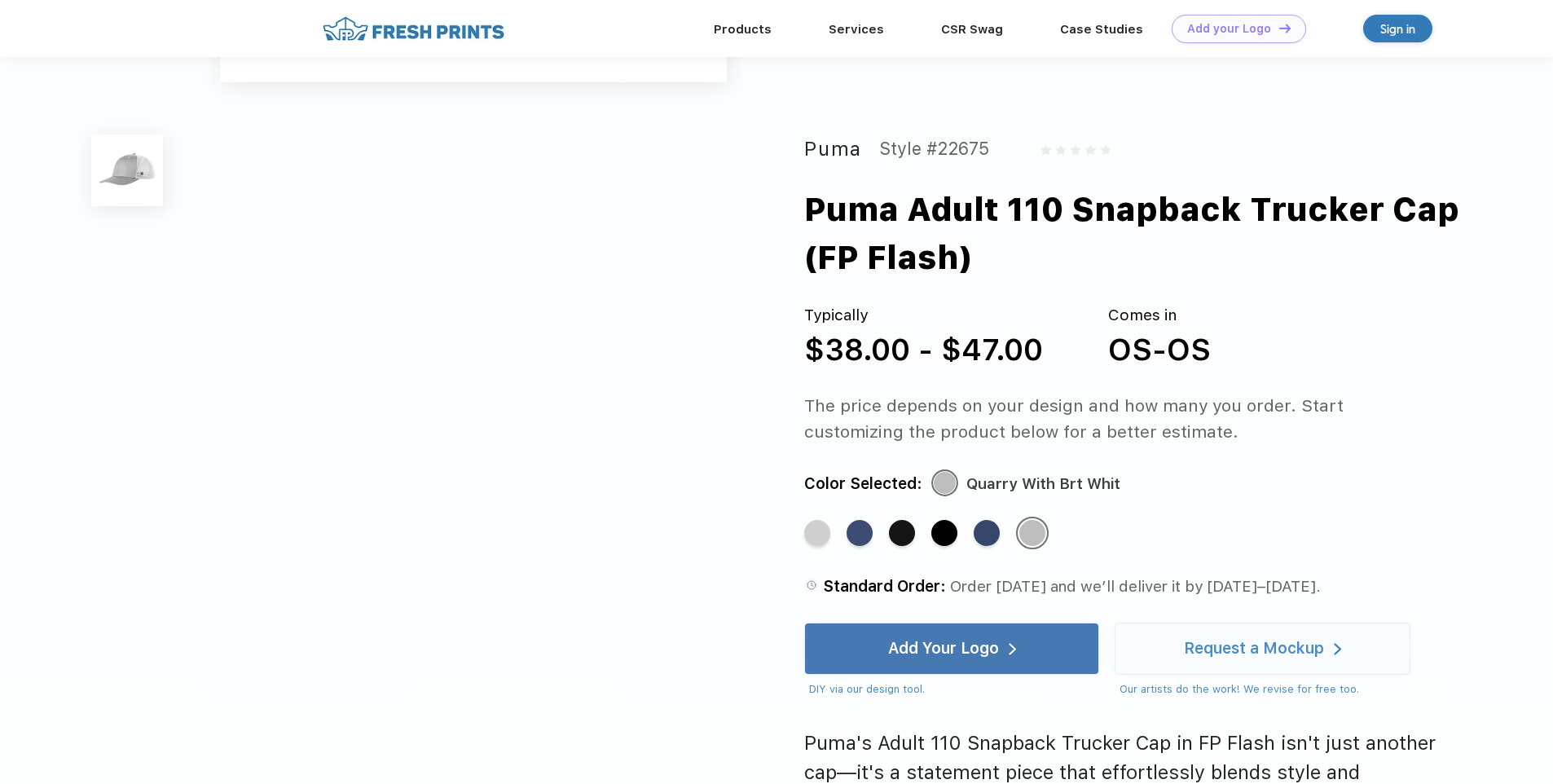
scroll to position [244, 0]
